Goal: Task Accomplishment & Management: Use online tool/utility

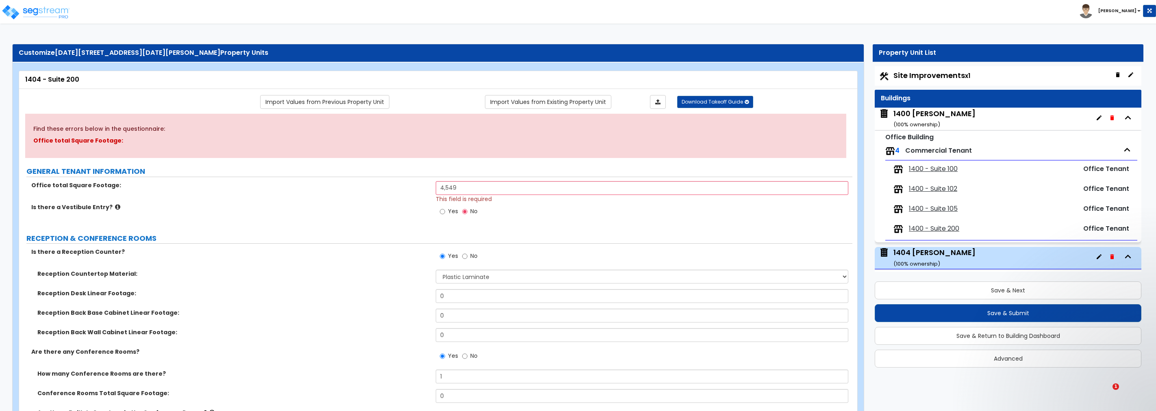
select select "1"
select select "3"
select select "2"
select select "4"
select select "1"
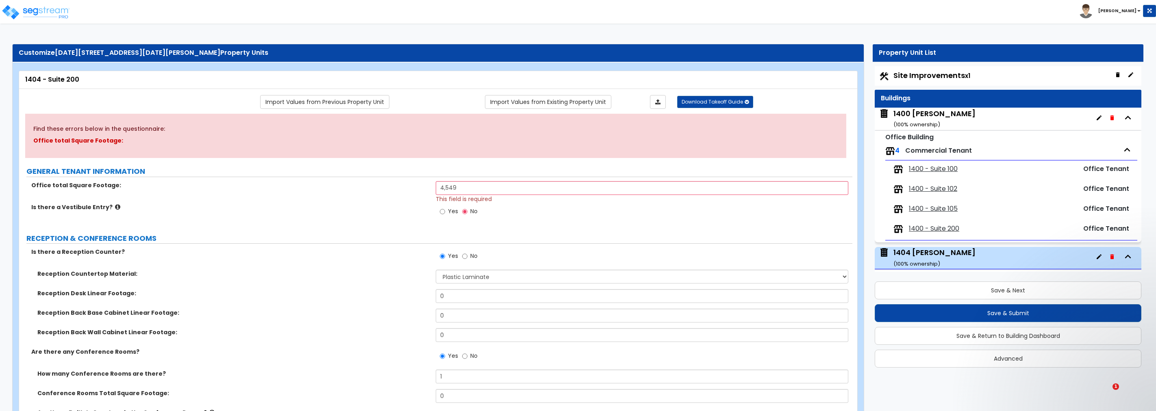
select select "2"
